Goal: Task Accomplishment & Management: Use online tool/utility

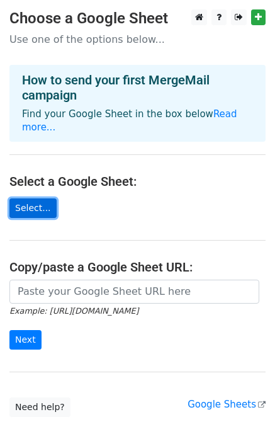
click at [41, 198] on link "Select..." at bounding box center [32, 208] width 47 height 20
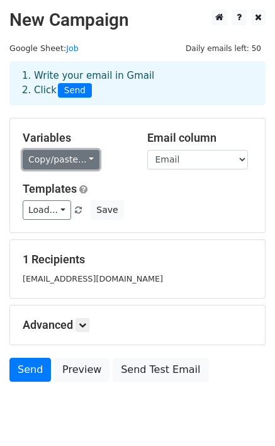
click at [26, 166] on link "Copy/paste..." at bounding box center [61, 160] width 77 height 20
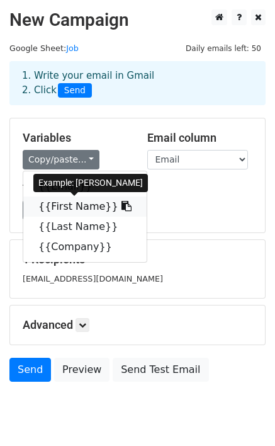
click at [46, 212] on link "{{First Name}}" at bounding box center [84, 207] width 123 height 20
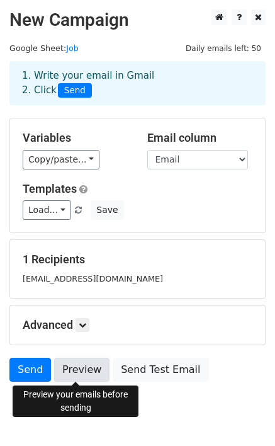
click at [62, 372] on link "Preview" at bounding box center [81, 370] width 55 height 24
click at [81, 361] on link "Preview" at bounding box center [81, 370] width 55 height 24
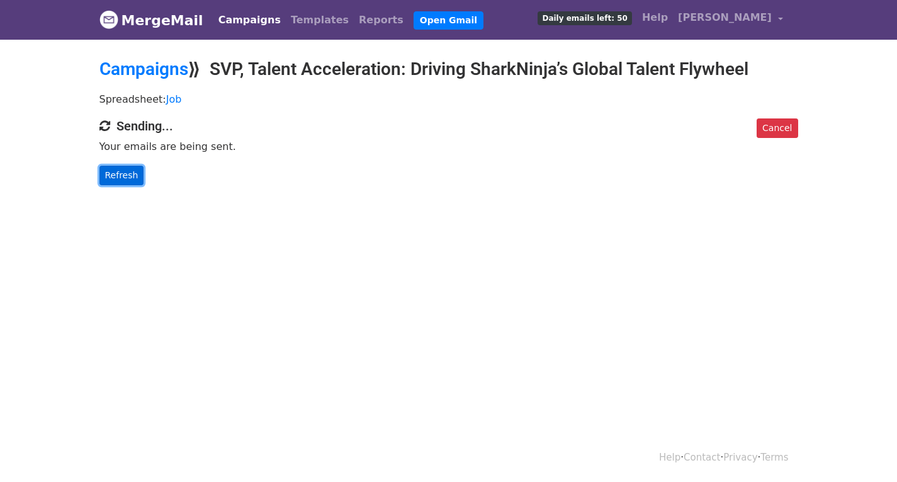
click at [114, 166] on link "Refresh" at bounding box center [122, 176] width 45 height 20
click at [107, 178] on link "Refresh" at bounding box center [122, 176] width 45 height 20
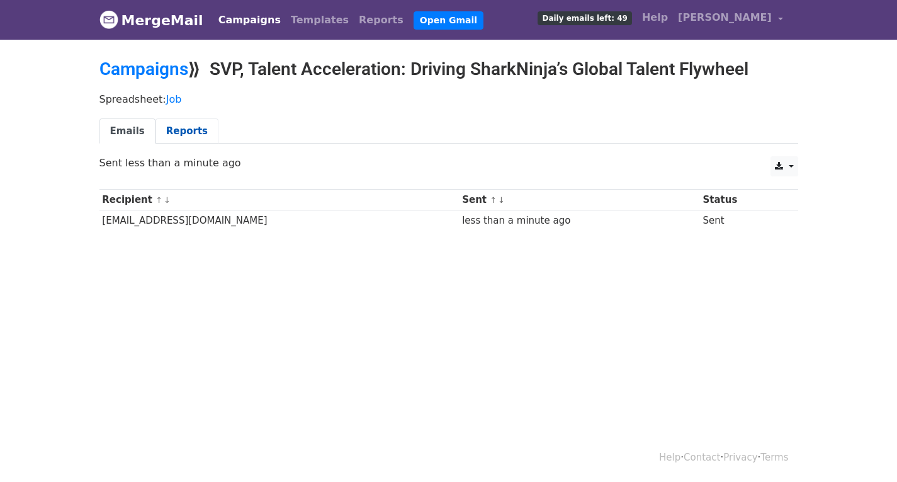
click at [181, 124] on link "Reports" at bounding box center [187, 131] width 63 height 26
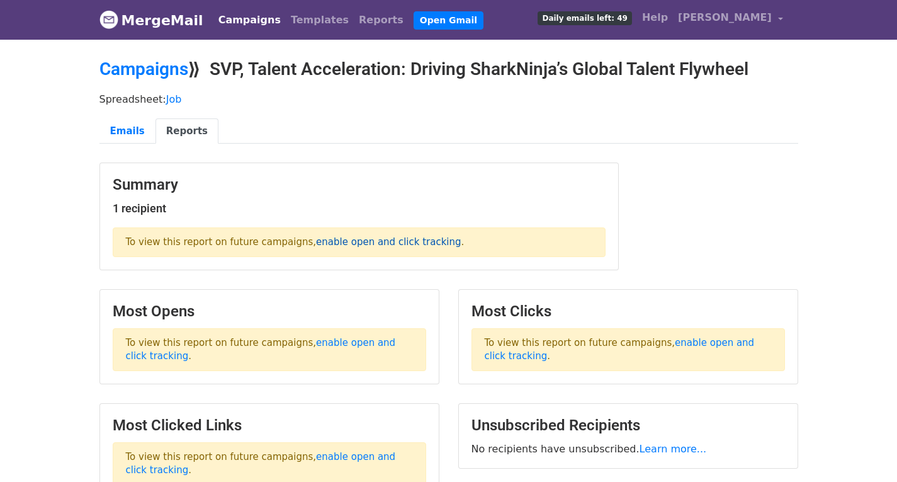
click at [324, 240] on link "enable open and click tracking" at bounding box center [388, 241] width 145 height 11
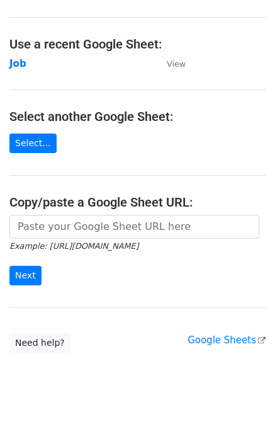
scroll to position [55, 0]
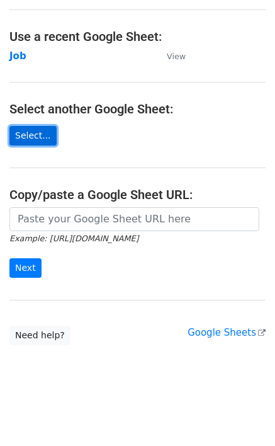
click at [34, 137] on link "Select..." at bounding box center [32, 136] width 47 height 20
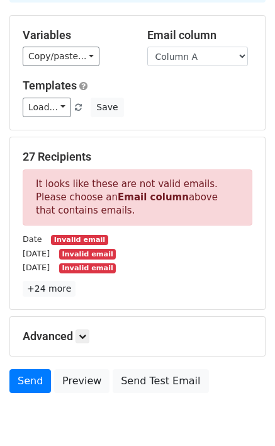
scroll to position [157, 0]
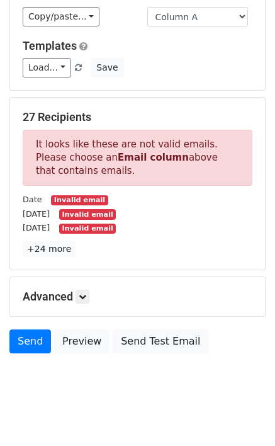
click at [94, 290] on h5 "Advanced" at bounding box center [138, 297] width 230 height 14
click at [86, 293] on icon at bounding box center [83, 297] width 8 height 8
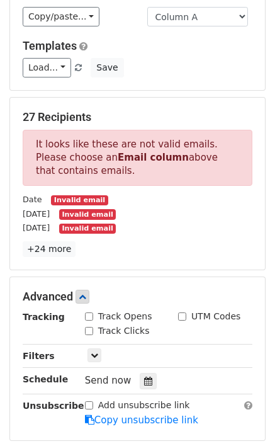
click at [87, 312] on input "Track Opens" at bounding box center [89, 316] width 8 height 8
checkbox input "true"
click at [90, 327] on input "Track Clicks" at bounding box center [89, 331] width 8 height 8
checkbox input "true"
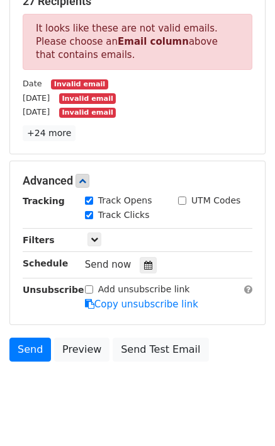
scroll to position [280, 0]
